Goal: Task Accomplishment & Management: Use online tool/utility

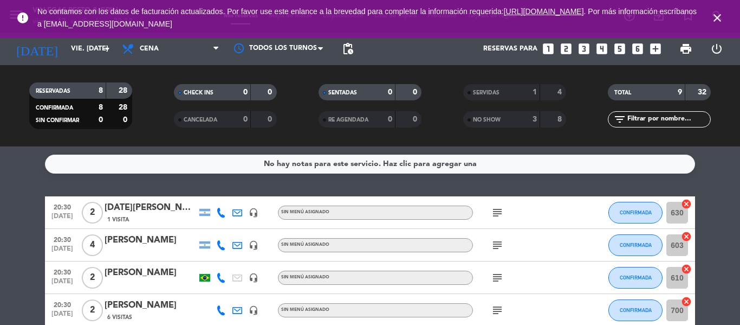
click at [721, 18] on icon "close" at bounding box center [717, 17] width 13 height 13
click at [715, 17] on icon "close" at bounding box center [717, 17] width 13 height 13
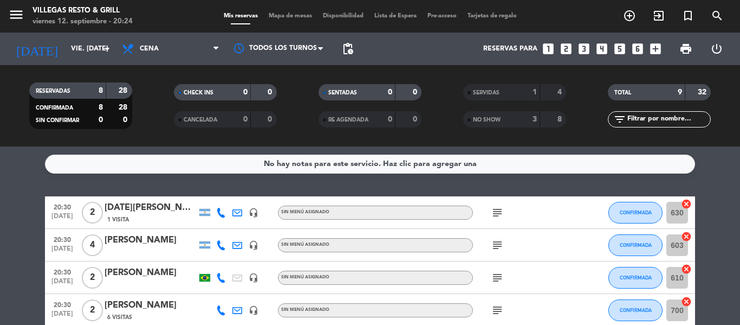
click at [305, 11] on div "Mis reservas Mapa de mesas Disponibilidad Lista de Espera Pre-acceso Tarjetas d…" at bounding box center [370, 16] width 304 height 10
click at [296, 18] on span "Mapa de mesas" at bounding box center [290, 16] width 54 height 6
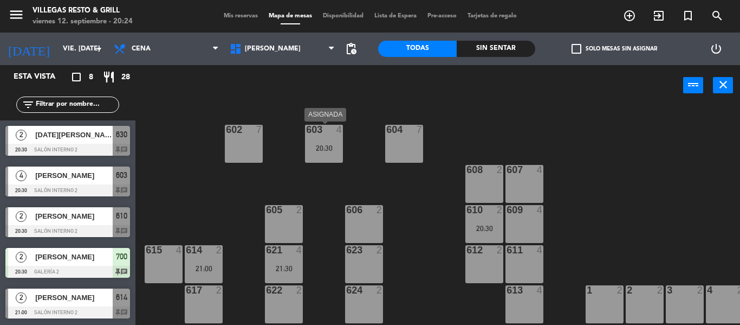
click at [318, 156] on div "603 4 20:30" at bounding box center [324, 144] width 38 height 38
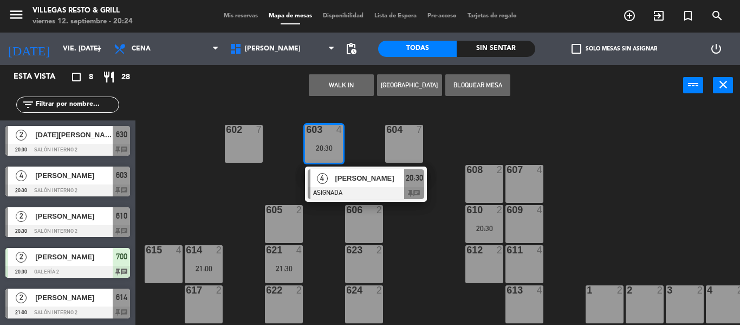
click at [166, 261] on div "615 4" at bounding box center [164, 264] width 38 height 38
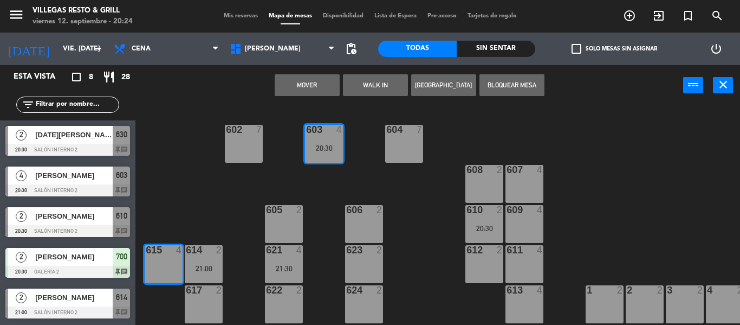
click at [299, 90] on button "Mover" at bounding box center [307, 85] width 65 height 22
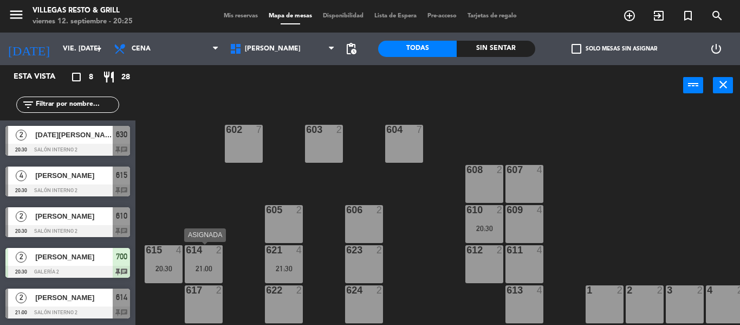
click at [211, 262] on div "614 2 21:00" at bounding box center [204, 264] width 38 height 38
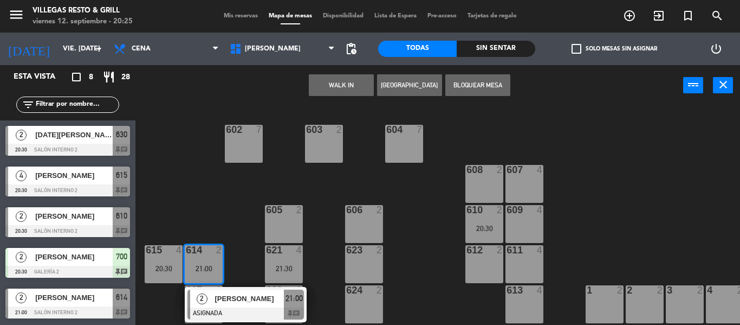
click at [358, 223] on div "606 2" at bounding box center [364, 224] width 38 height 38
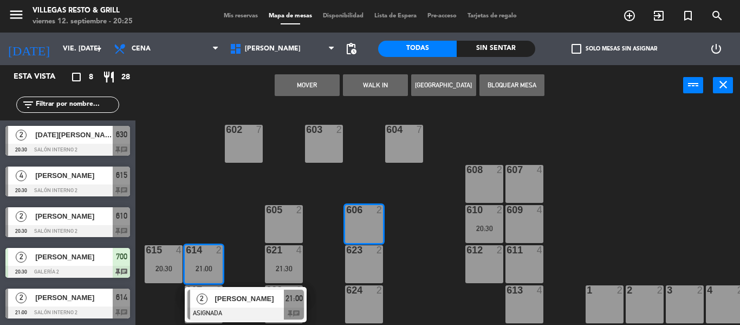
click at [295, 85] on button "Mover" at bounding box center [307, 85] width 65 height 22
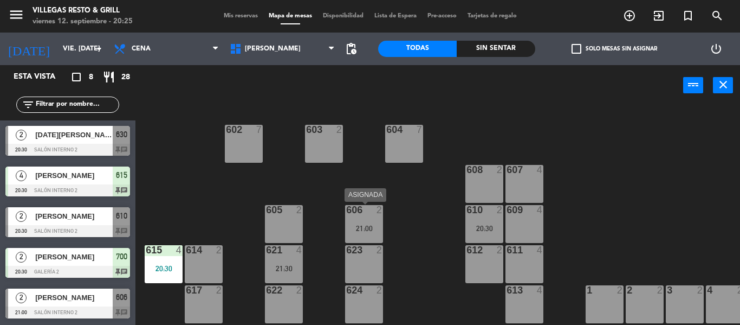
click at [381, 230] on div "21:00" at bounding box center [364, 228] width 38 height 8
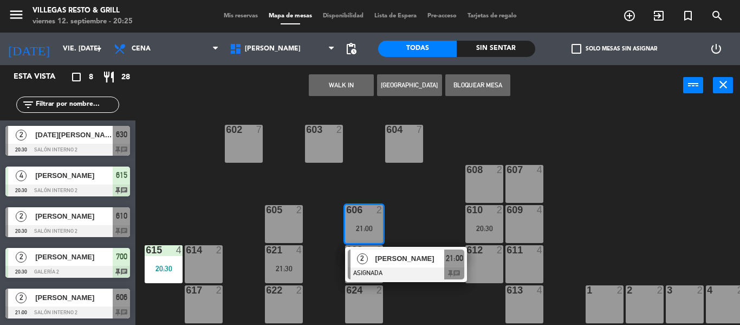
click at [288, 227] on div "605 2" at bounding box center [284, 224] width 38 height 38
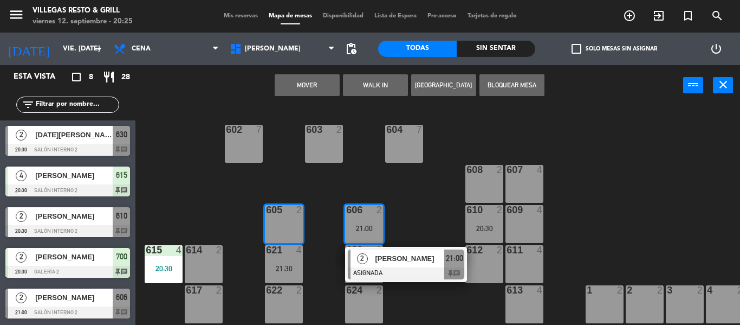
click at [293, 91] on button "Mover" at bounding box center [307, 85] width 65 height 22
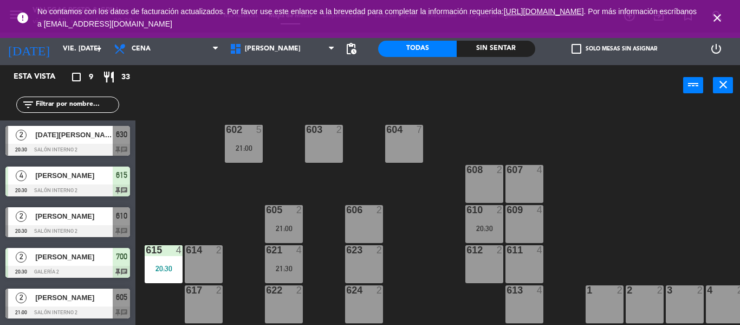
click at [723, 17] on icon "close" at bounding box center [717, 17] width 13 height 13
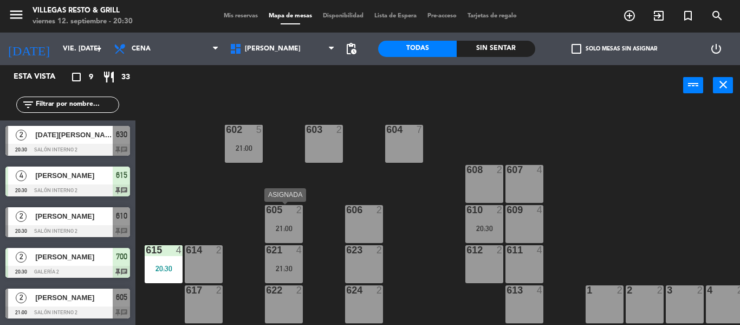
click at [287, 218] on div "605 2 21:00" at bounding box center [284, 224] width 38 height 38
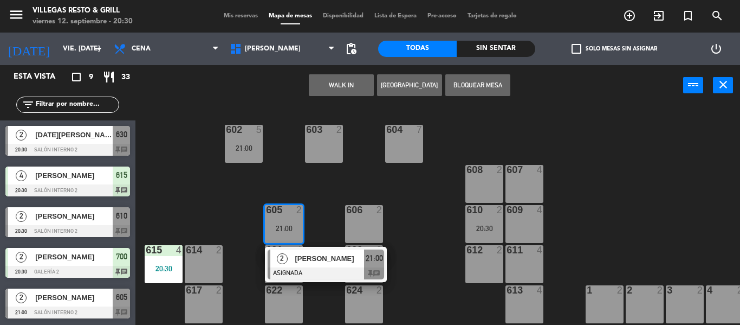
click at [204, 273] on div "614 2" at bounding box center [204, 264] width 38 height 38
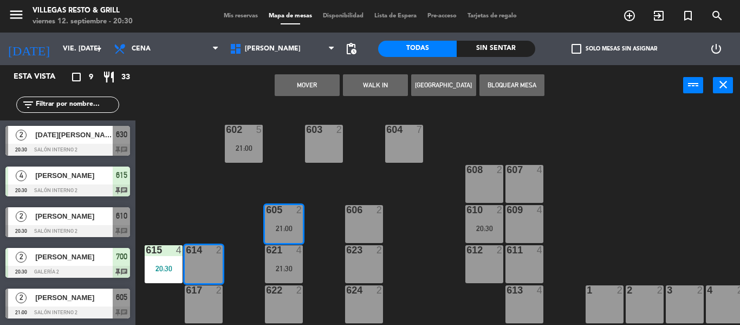
click at [297, 89] on button "Mover" at bounding box center [307, 85] width 65 height 22
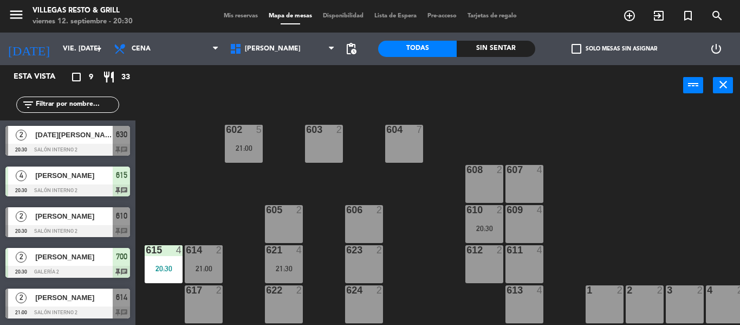
click at [226, 16] on span "Mis reservas" at bounding box center [240, 16] width 45 height 6
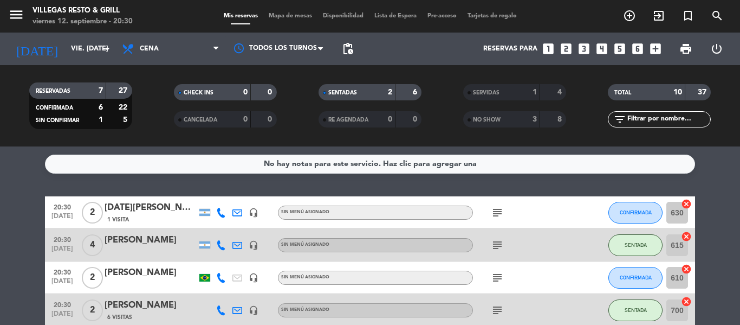
scroll to position [108, 0]
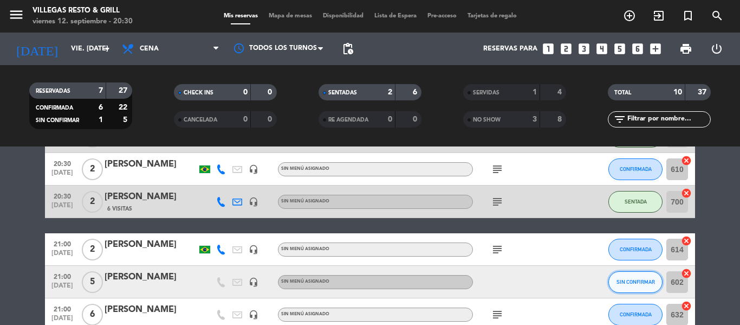
click at [643, 284] on span "SIN CONFIRMAR" at bounding box center [636, 282] width 38 height 6
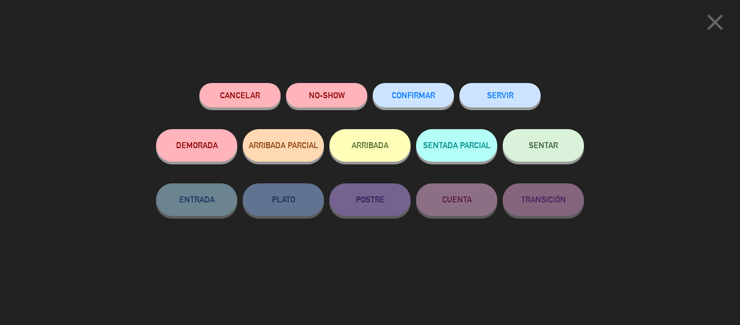
click at [424, 99] on span "CONFIRMAR" at bounding box center [413, 95] width 43 height 9
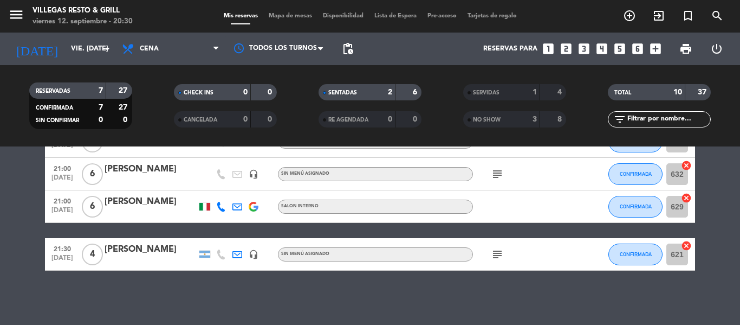
scroll to position [0, 0]
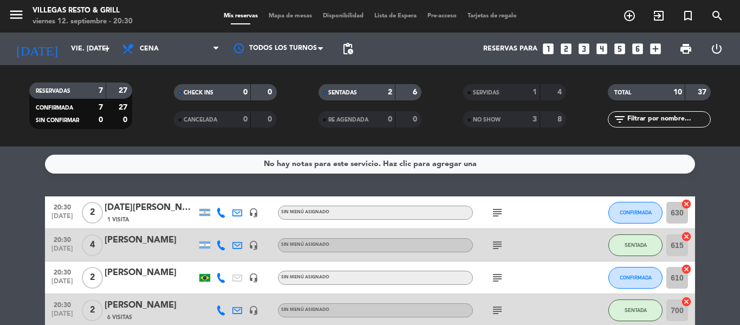
click at [292, 16] on span "Mapa de mesas" at bounding box center [290, 16] width 54 height 6
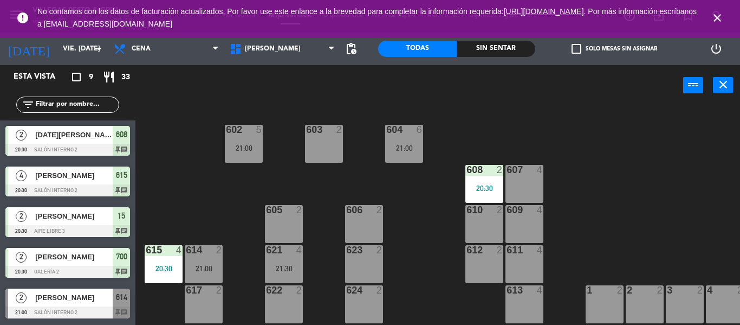
click at [714, 17] on icon "close" at bounding box center [717, 17] width 13 height 13
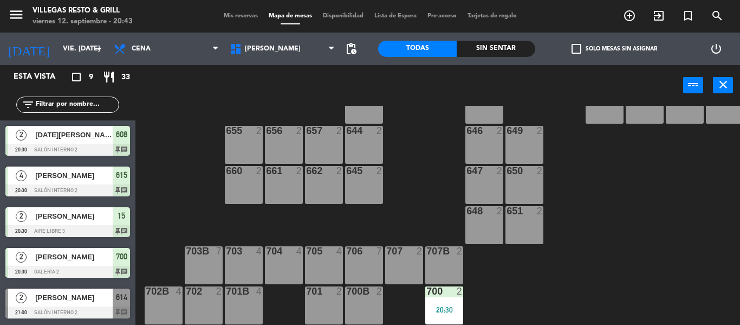
scroll to position [283, 0]
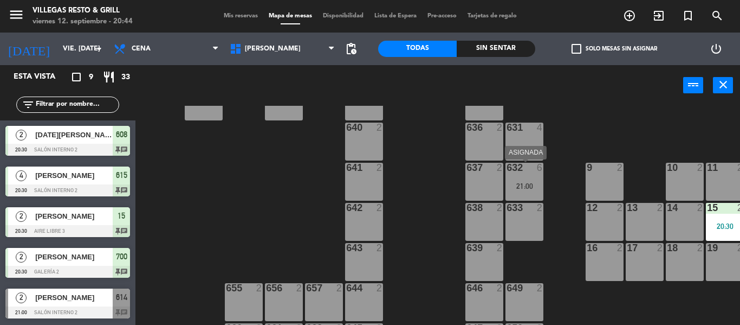
click at [535, 170] on div "6" at bounding box center [543, 168] width 18 height 10
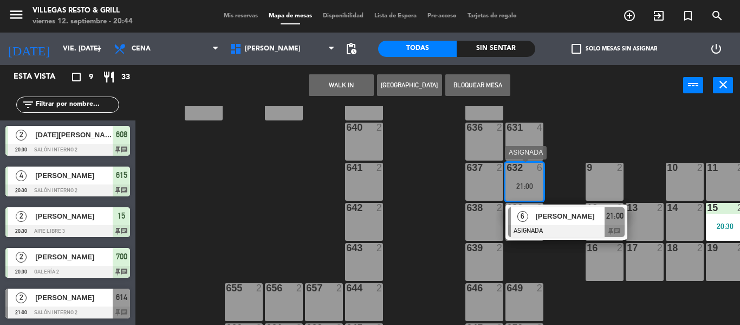
click at [552, 223] on div "[PERSON_NAME]" at bounding box center [569, 216] width 70 height 18
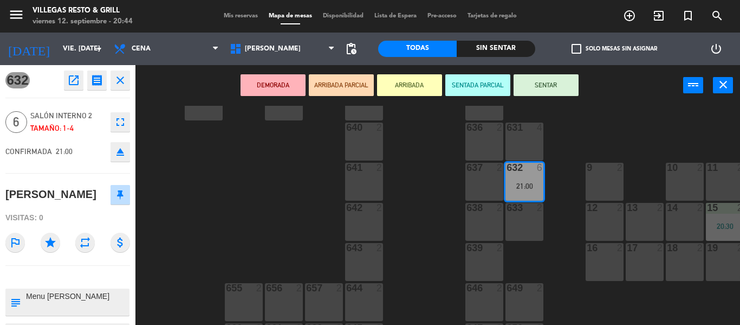
scroll to position [54, 0]
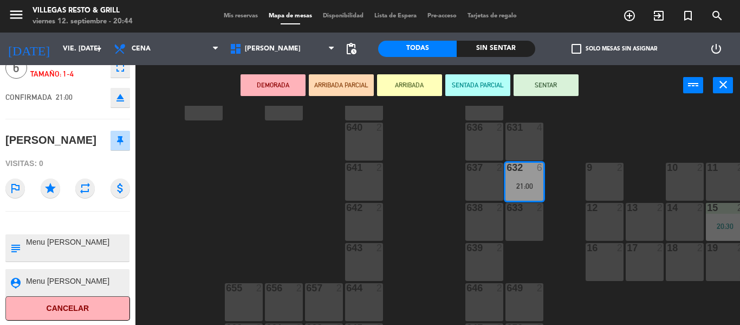
click at [202, 217] on div "602 5 21:00 603 2 604 6 21:00 608 2 20:30 607 4 605 2 606 2 610 2 609 4 621 4 2…" at bounding box center [441, 215] width 597 height 219
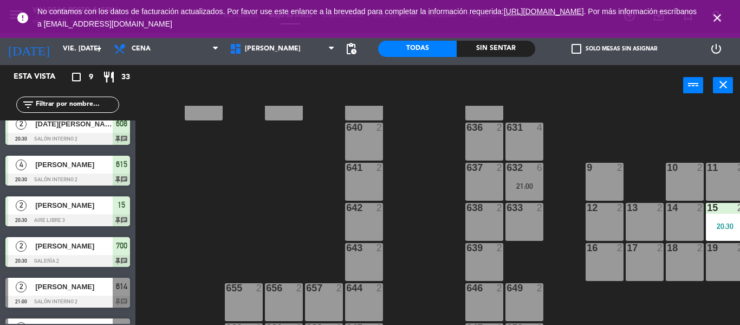
scroll to position [0, 0]
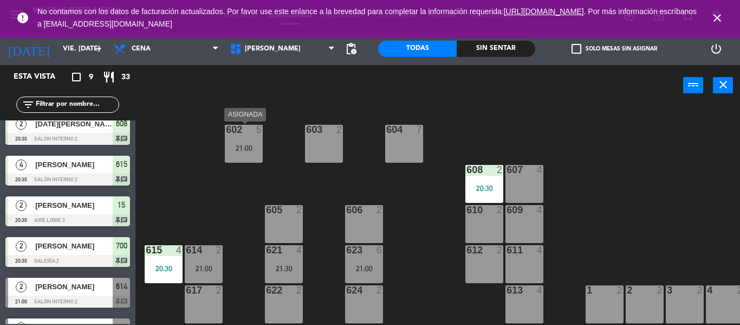
click at [247, 147] on div "21:00" at bounding box center [244, 148] width 38 height 8
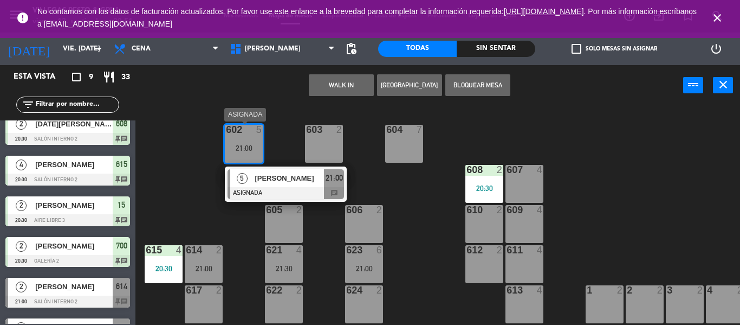
click at [282, 179] on span "[PERSON_NAME]" at bounding box center [289, 177] width 69 height 11
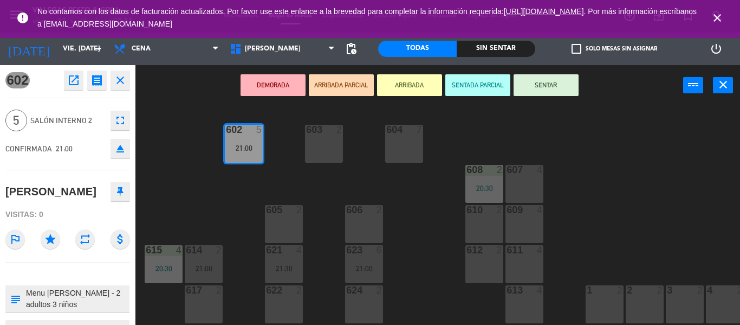
scroll to position [52, 0]
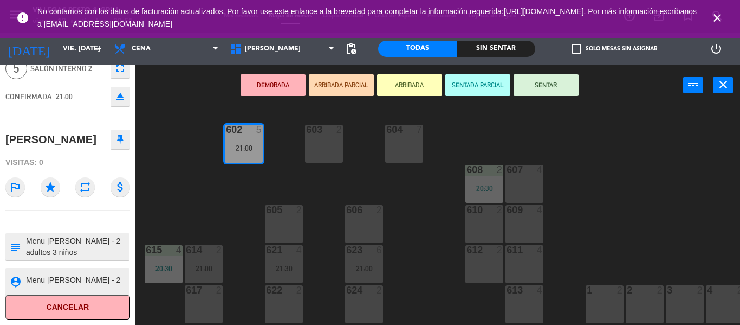
drag, startPoint x: 211, startPoint y: 192, endPoint x: 221, endPoint y: 196, distance: 10.3
click at [211, 193] on div "602 5 21:00 603 2 604 7 608 2 20:30 607 4 605 2 606 2 610 2 609 4 621 4 21:30 6…" at bounding box center [441, 215] width 597 height 219
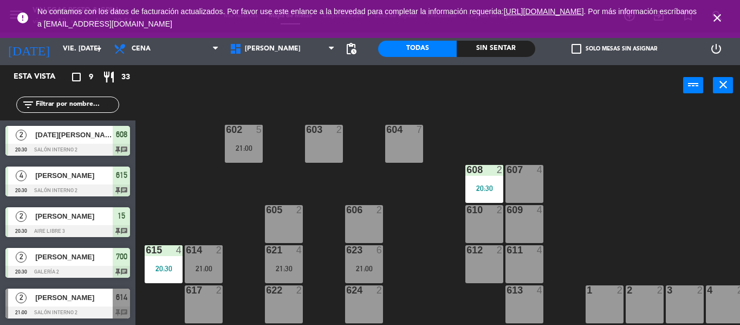
click at [415, 182] on div "602 5 21:00 603 2 604 7 608 2 20:30 607 4 605 2 606 2 610 2 609 4 621 4 21:30 6…" at bounding box center [441, 215] width 597 height 219
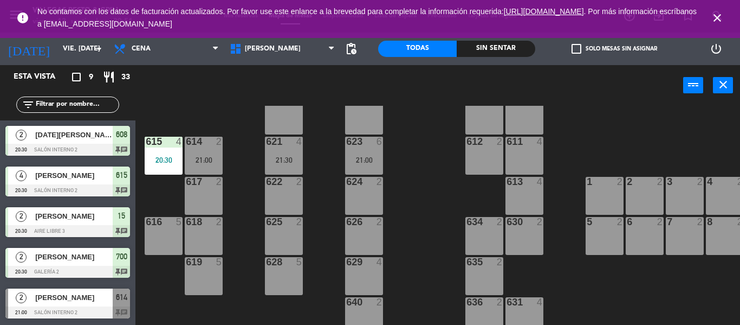
scroll to position [54, 0]
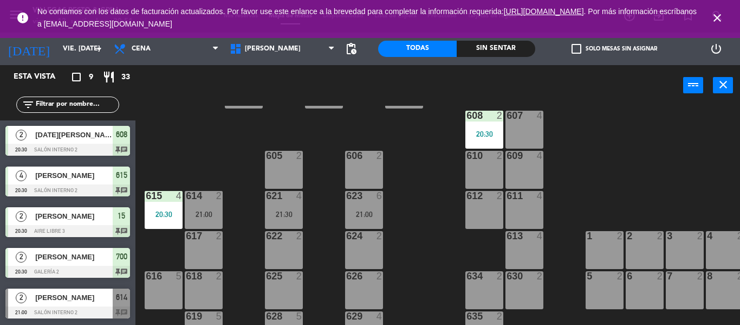
click at [378, 217] on div "21:00" at bounding box center [364, 214] width 38 height 8
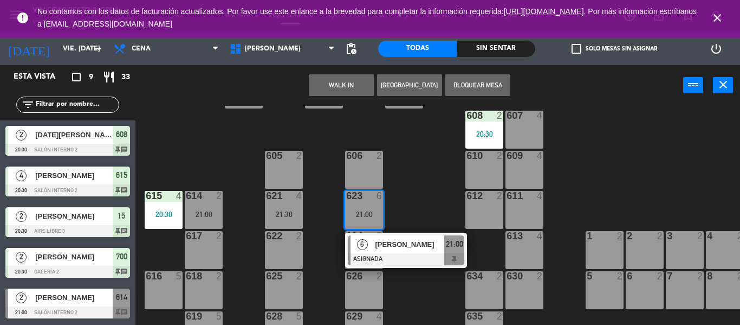
click at [395, 255] on div at bounding box center [406, 259] width 117 height 12
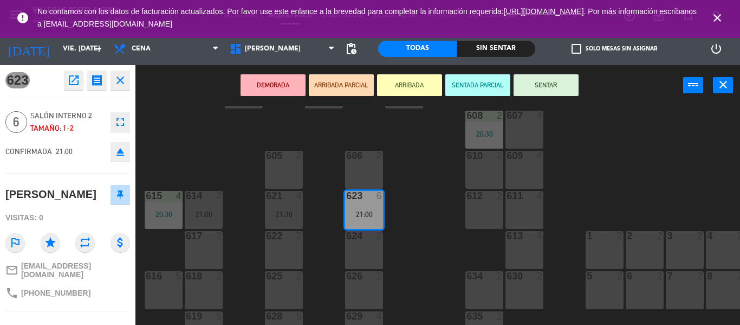
scroll to position [117, 0]
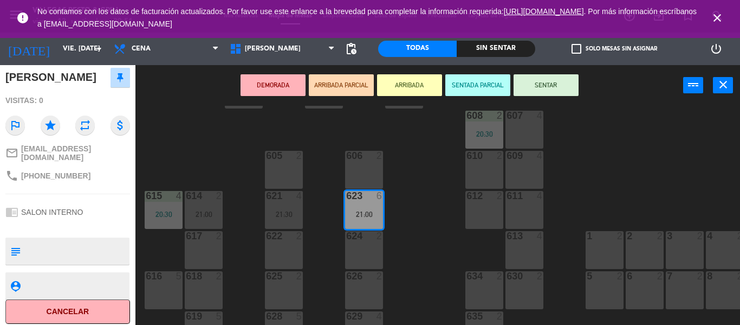
click at [411, 218] on div "602 5 21:00 603 2 604 7 608 2 20:30 607 4 605 2 606 2 610 2 609 4 621 4 21:30 6…" at bounding box center [441, 215] width 597 height 219
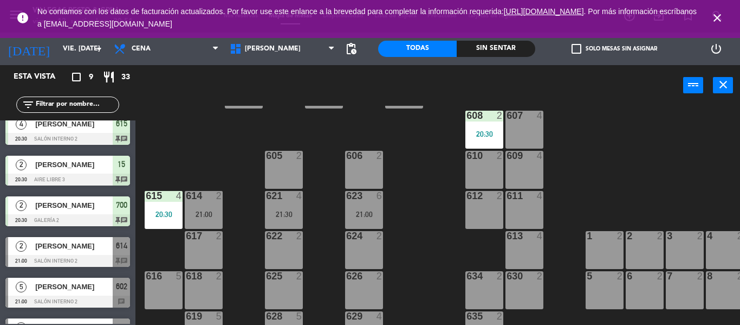
scroll to position [217, 0]
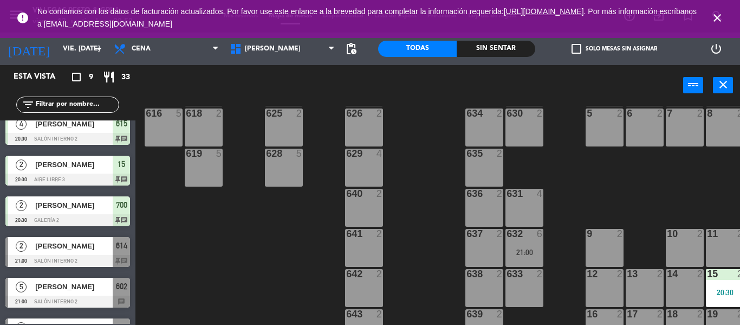
click at [528, 237] on div at bounding box center [524, 234] width 18 height 10
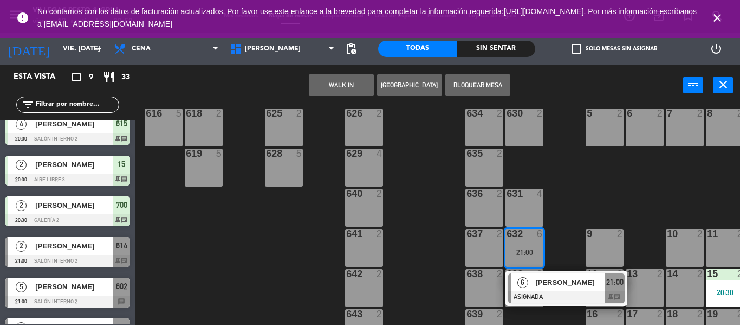
click at [547, 292] on div at bounding box center [566, 297] width 117 height 12
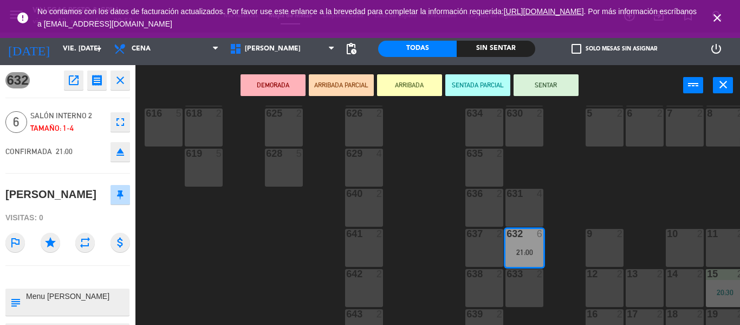
click at [436, 253] on div "602 5 21:00 603 2 604 7 608 2 20:30 607 4 605 2 606 2 610 2 609 4 621 4 21:30 6…" at bounding box center [441, 215] width 597 height 219
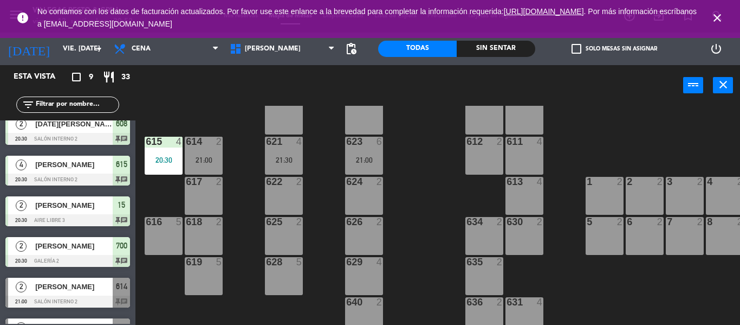
scroll to position [0, 0]
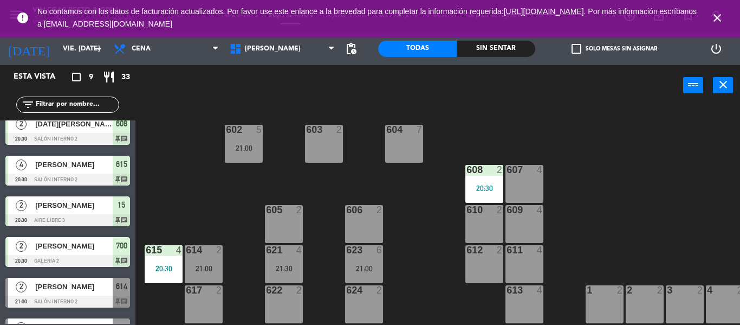
click at [240, 183] on div "602 5 21:00 603 2 604 7 608 2 20:30 607 4 605 2 606 2 610 2 609 4 621 4 21:30 6…" at bounding box center [441, 215] width 597 height 219
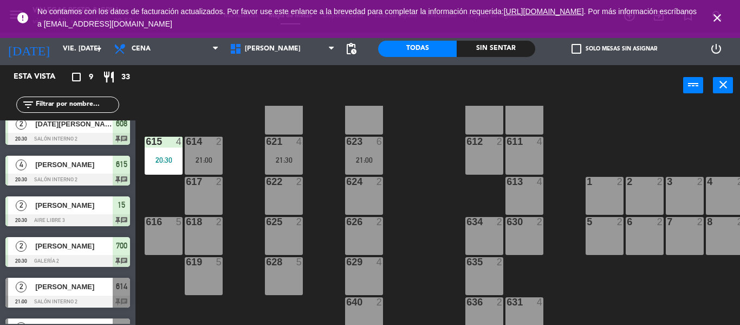
scroll to position [54, 0]
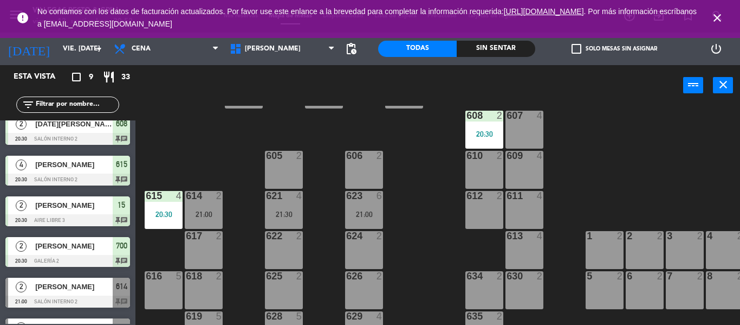
click at [211, 202] on div "614 2 21:00" at bounding box center [204, 210] width 38 height 38
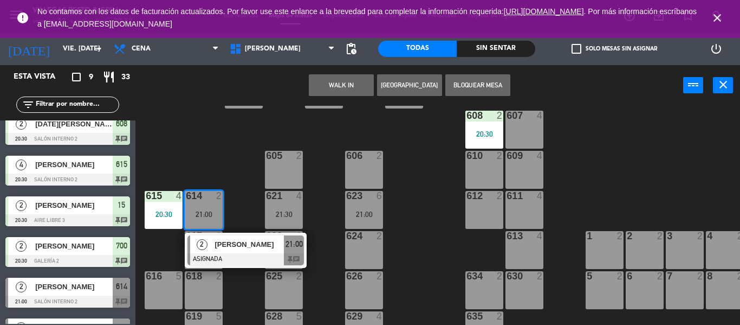
click at [254, 242] on span "[PERSON_NAME]" at bounding box center [249, 243] width 69 height 11
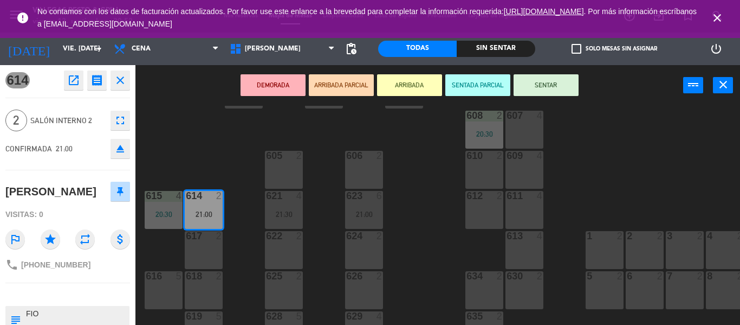
scroll to position [73, 0]
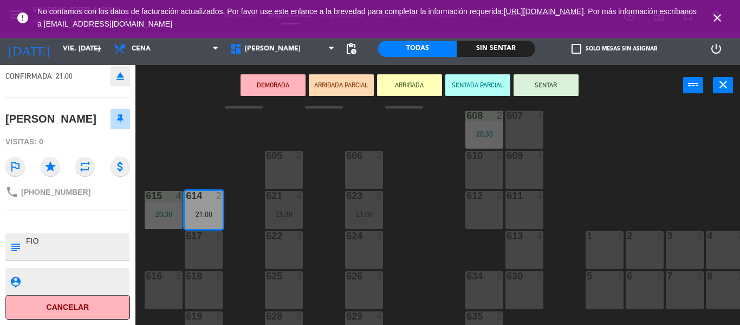
click at [217, 146] on div "602 5 21:00 603 2 604 7 608 2 20:30 607 4 605 2 606 2 610 2 609 4 621 4 21:30 6…" at bounding box center [441, 215] width 597 height 219
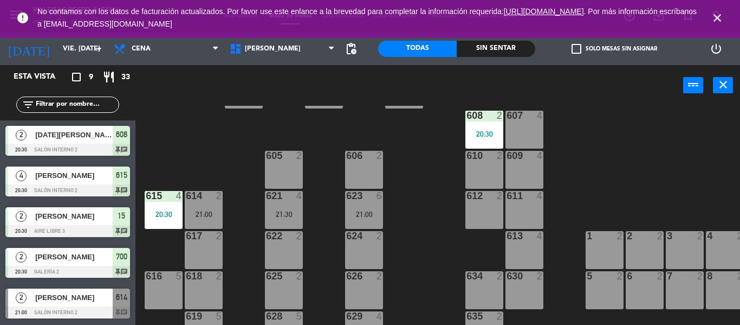
scroll to position [0, 0]
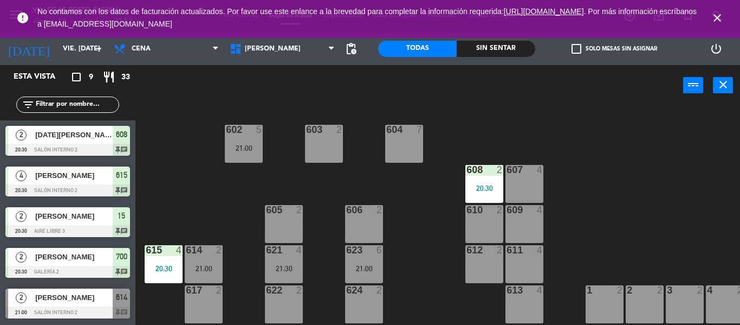
click at [208, 214] on div "602 5 21:00 603 2 604 7 608 2 20:30 607 4 605 2 606 2 610 2 609 4 621 4 21:30 6…" at bounding box center [441, 215] width 597 height 219
click at [282, 257] on div "621 4 21:30" at bounding box center [284, 264] width 38 height 38
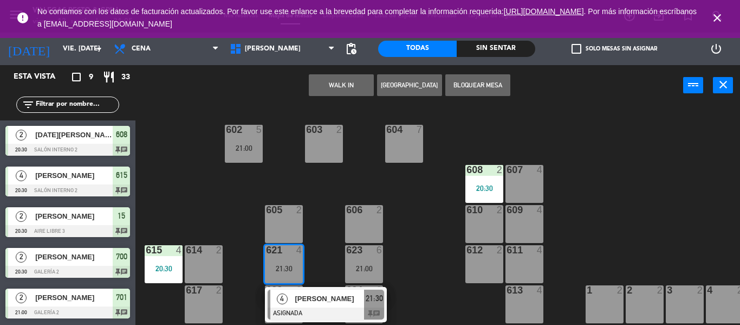
drag, startPoint x: 533, startPoint y: 216, endPoint x: 430, endPoint y: 141, distance: 127.6
click at [533, 216] on div "609 4" at bounding box center [525, 224] width 38 height 38
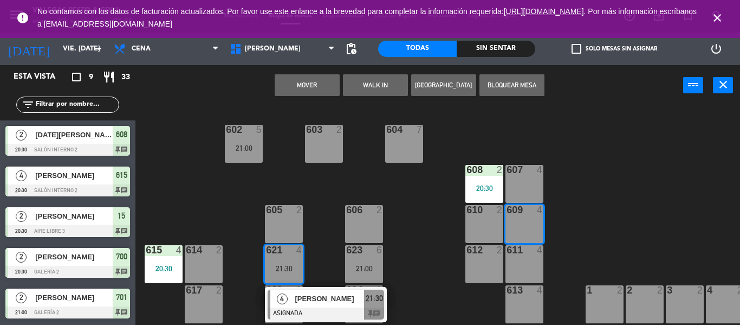
click at [314, 89] on button "Mover" at bounding box center [307, 85] width 65 height 22
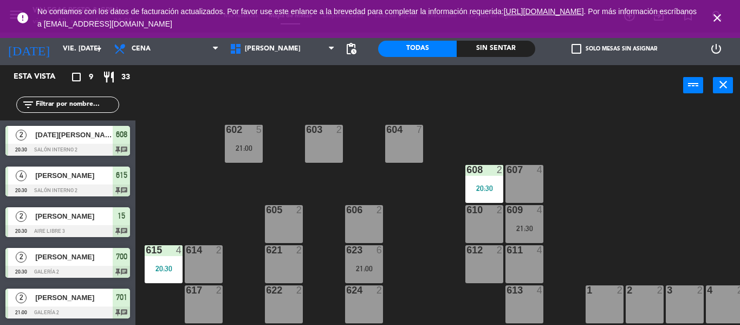
click at [371, 265] on div "21:00" at bounding box center [364, 269] width 38 height 8
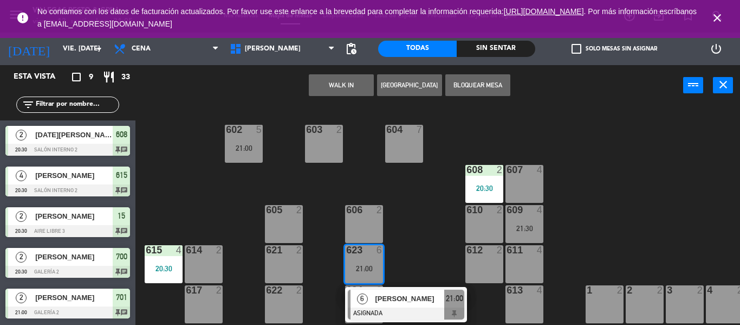
click at [387, 301] on span "[PERSON_NAME]" at bounding box center [409, 298] width 69 height 11
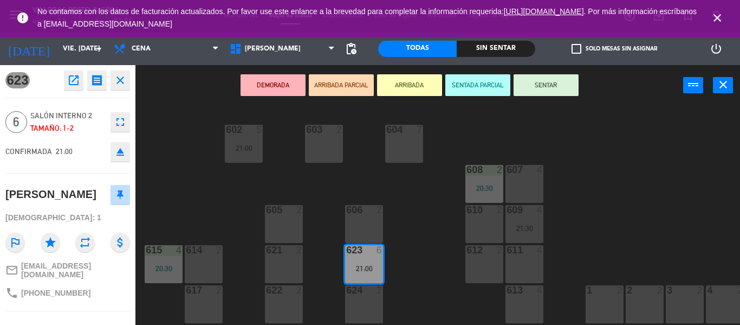
scroll to position [108, 0]
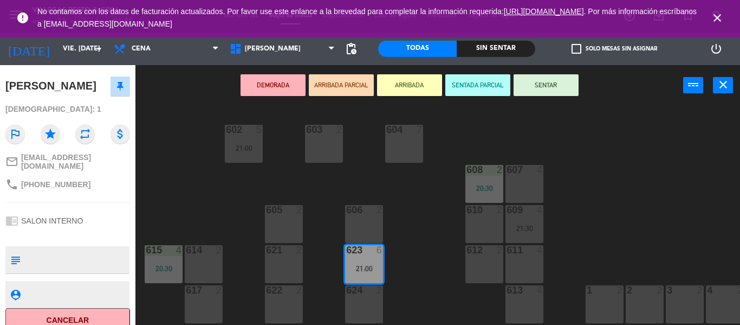
click at [157, 185] on div "602 5 21:00 603 2 604 7 608 2 20:30 607 4 605 2 606 2 610 2 609 4 21:30 621 2 6…" at bounding box center [441, 215] width 597 height 219
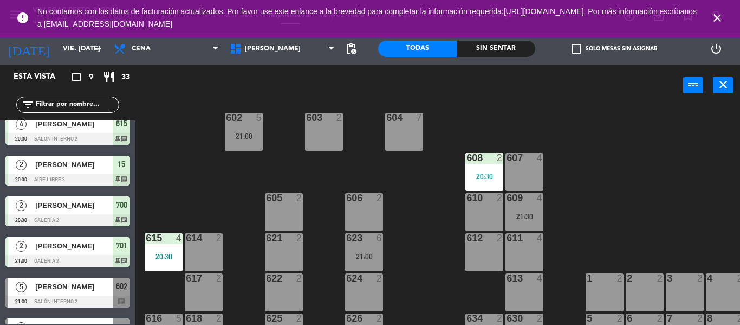
scroll to position [0, 0]
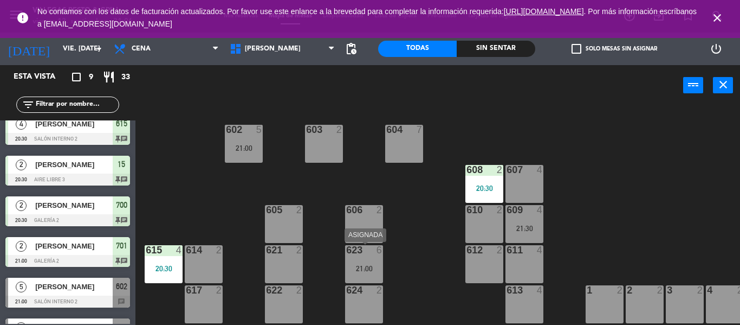
click at [372, 260] on div "623 6 21:00" at bounding box center [364, 264] width 38 height 38
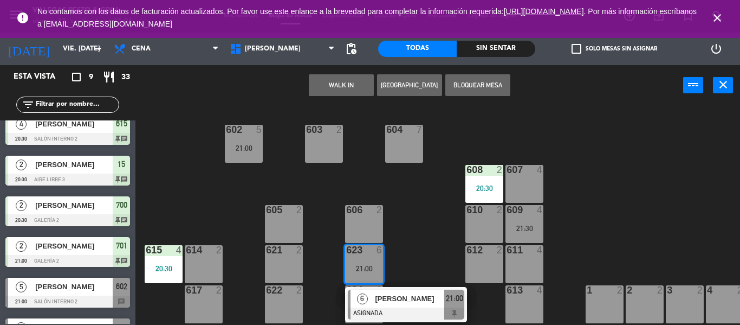
scroll to position [108, 0]
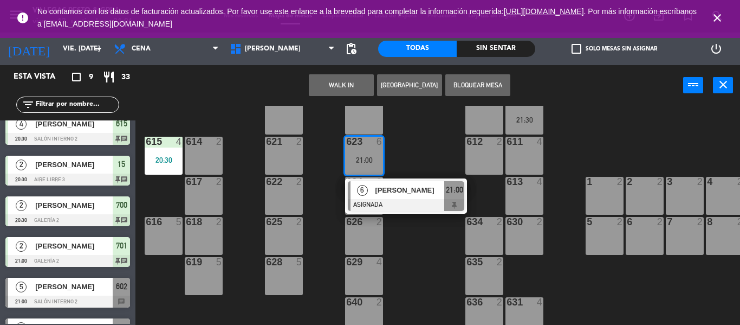
click at [526, 237] on div "630 2" at bounding box center [525, 236] width 38 height 38
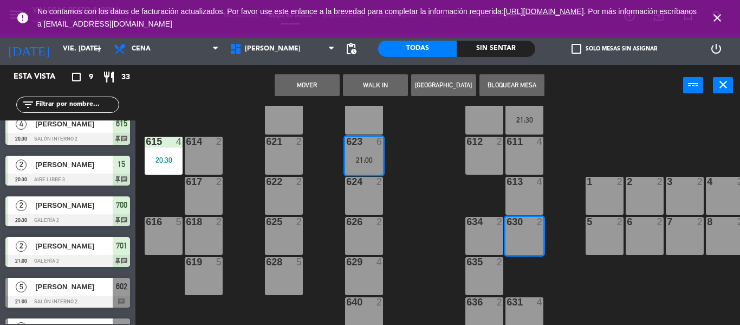
click at [315, 86] on button "Mover" at bounding box center [307, 85] width 65 height 22
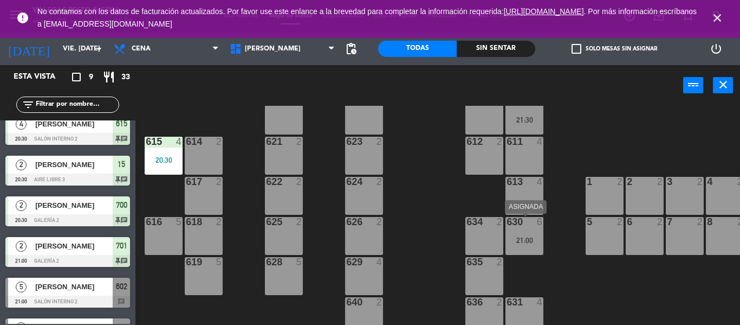
drag, startPoint x: 525, startPoint y: 233, endPoint x: 534, endPoint y: 251, distance: 20.4
click at [526, 234] on div "630 6 21:00" at bounding box center [525, 236] width 38 height 38
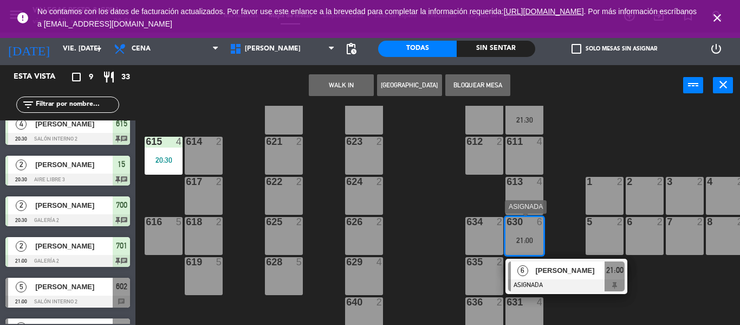
click at [537, 282] on div at bounding box center [566, 285] width 117 height 12
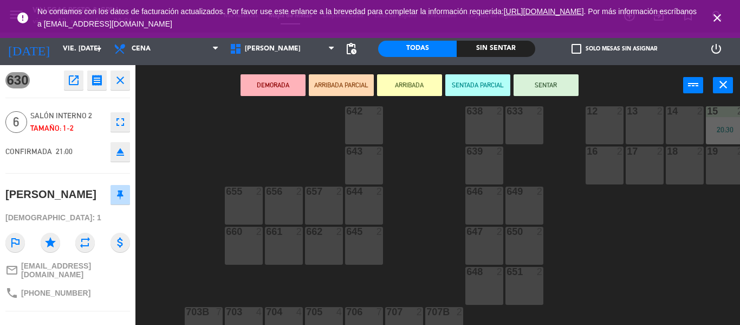
scroll to position [117, 0]
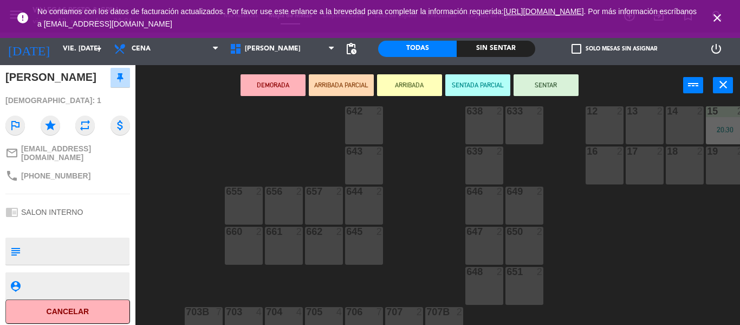
click at [541, 85] on button "SENTAR" at bounding box center [546, 85] width 65 height 22
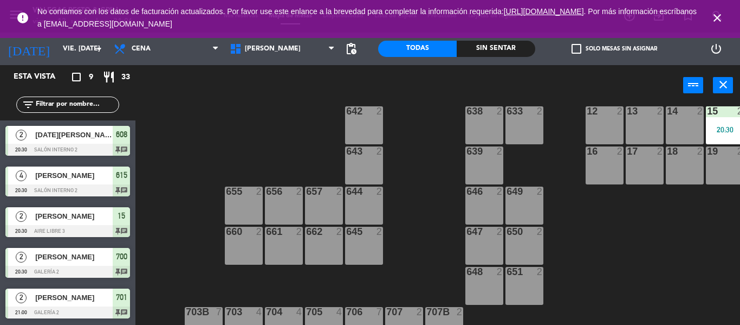
scroll to position [51, 0]
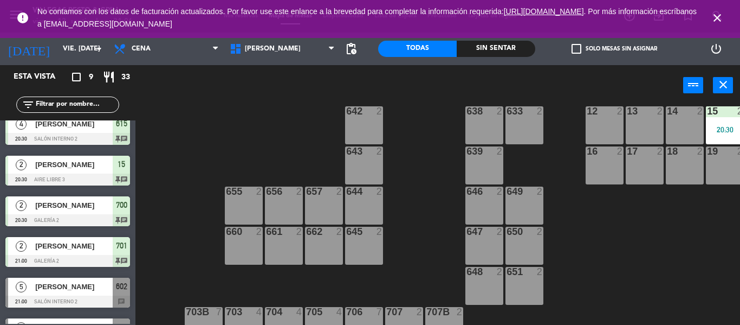
click at [394, 170] on div "602 5 21:00 603 2 604 7 608 2 20:30 607 4 605 2 606 2 610 2 609 4 21:30 621 2 6…" at bounding box center [441, 215] width 597 height 219
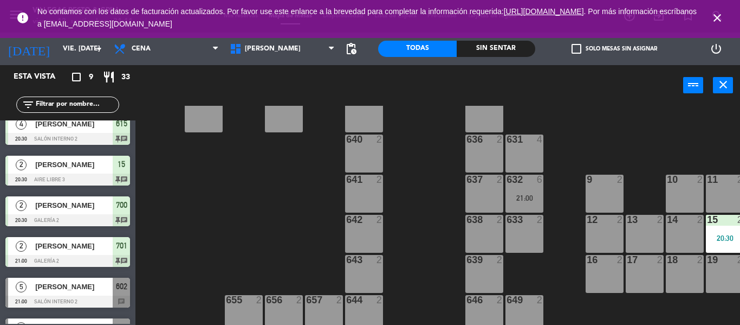
scroll to position [325, 0]
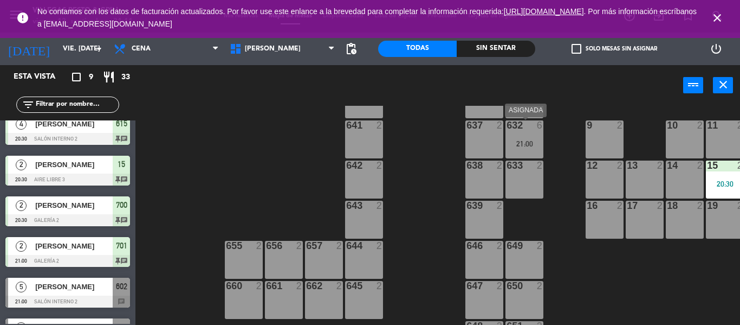
click at [519, 143] on div "21:00" at bounding box center [525, 144] width 38 height 8
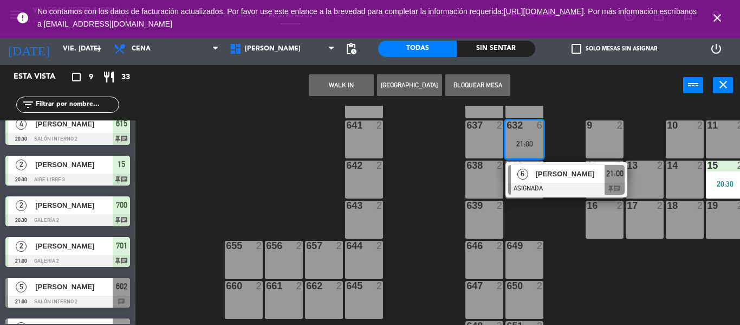
click at [534, 178] on div "6" at bounding box center [522, 174] width 23 height 18
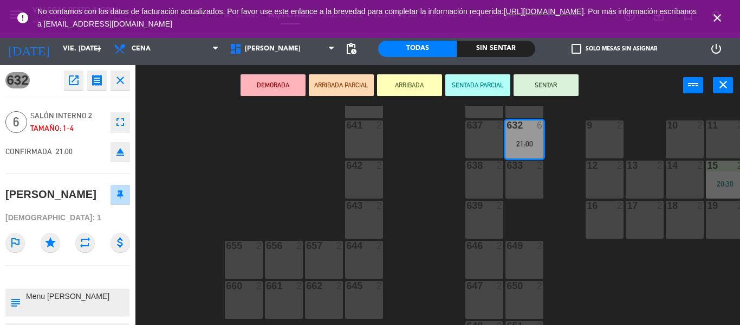
click at [553, 83] on button "SENTAR" at bounding box center [546, 85] width 65 height 22
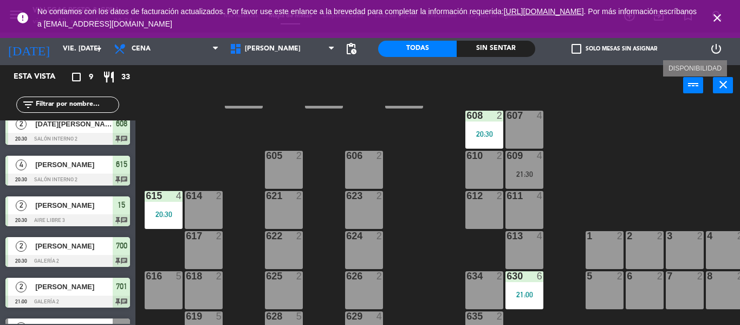
scroll to position [0, 0]
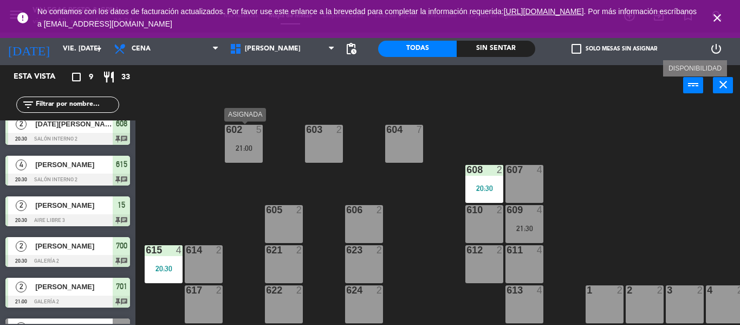
click at [236, 145] on div "21:00" at bounding box center [244, 148] width 38 height 8
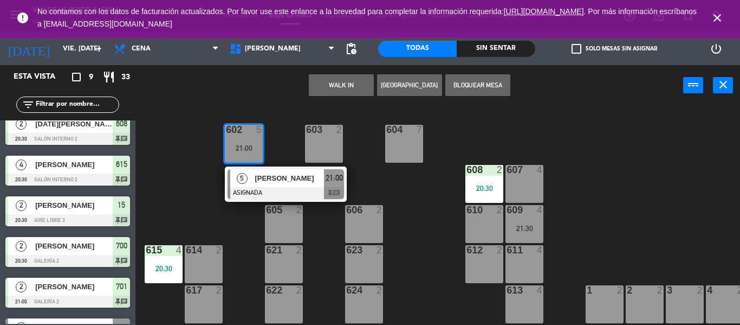
click at [285, 183] on span "[PERSON_NAME]" at bounding box center [289, 177] width 69 height 11
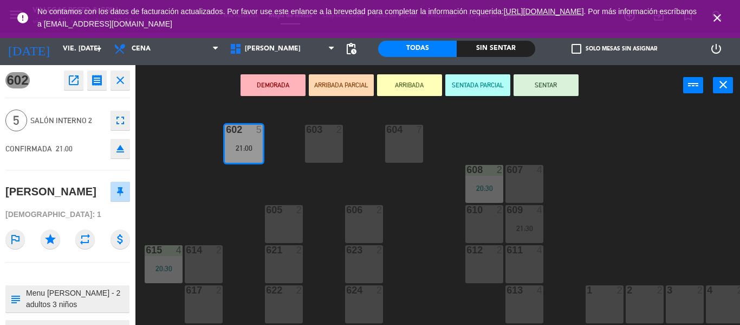
click at [300, 194] on div "602 5 21:00 603 2 604 7 608 2 20:30 607 4 605 2 606 2 610 2 609 4 21:30 621 2 6…" at bounding box center [441, 215] width 597 height 219
